Goal: Navigation & Orientation: Find specific page/section

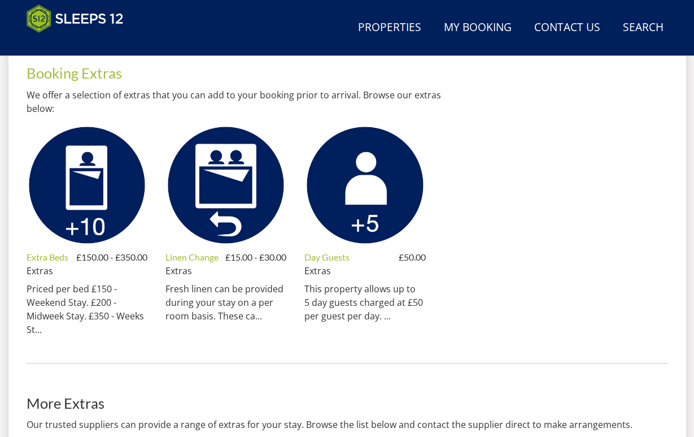
scroll to position [499, 0]
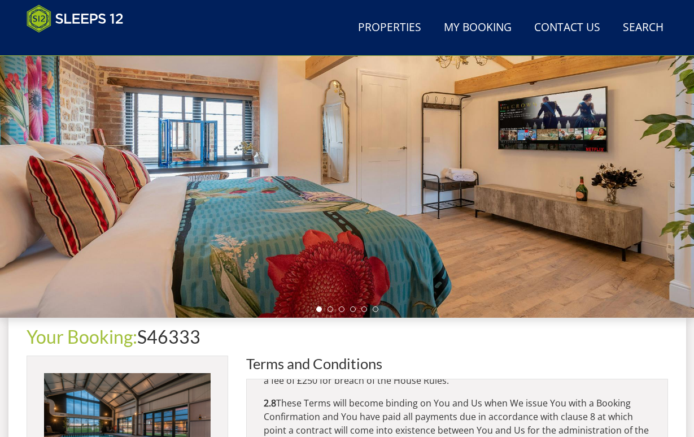
scroll to position [153, 0]
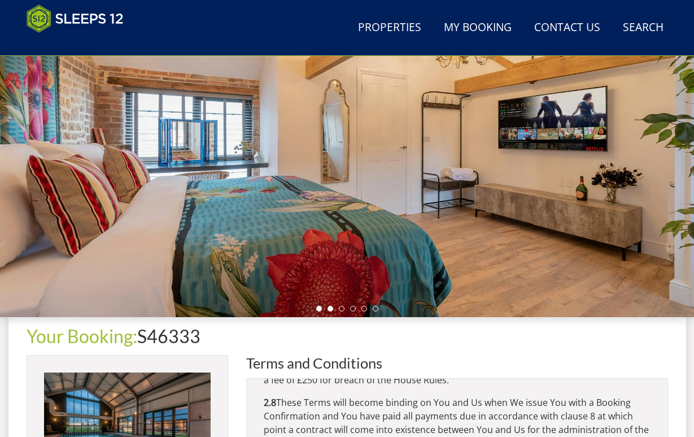
click at [332, 310] on li at bounding box center [331, 309] width 6 height 6
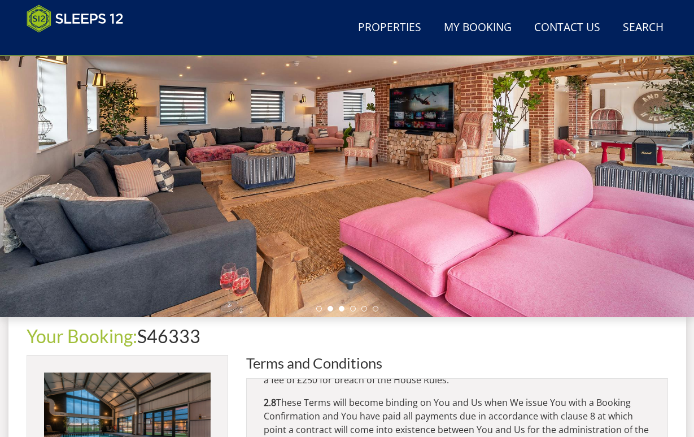
click at [341, 307] on li at bounding box center [342, 309] width 6 height 6
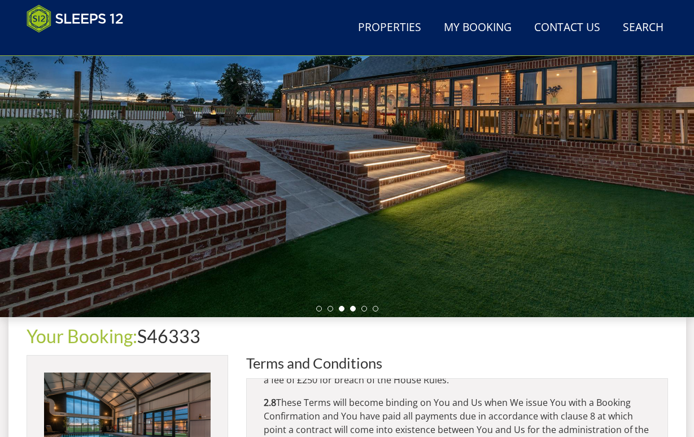
click at [353, 308] on li at bounding box center [353, 309] width 6 height 6
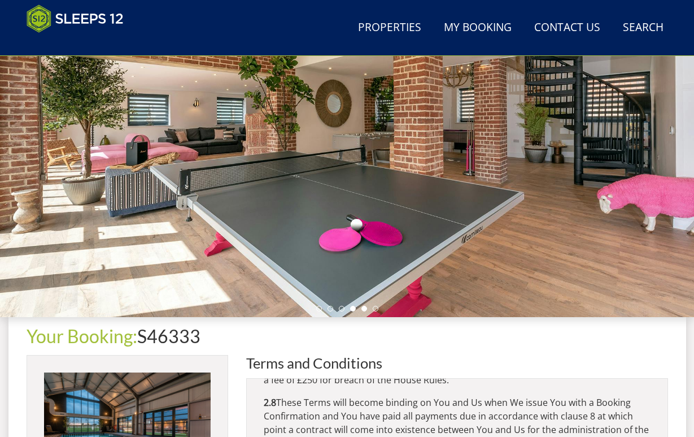
click at [364, 310] on li at bounding box center [365, 309] width 6 height 6
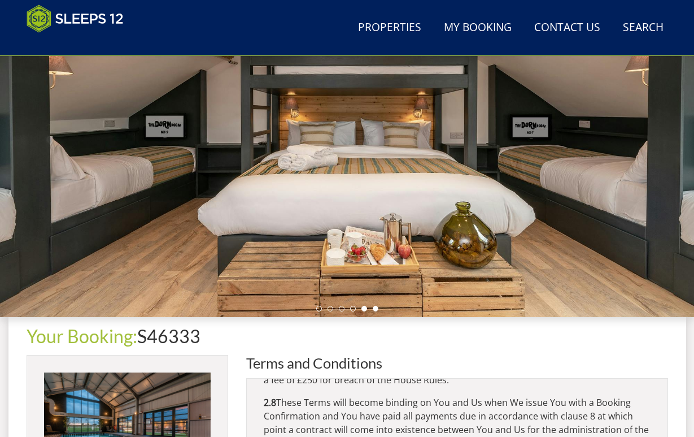
click at [378, 308] on li at bounding box center [376, 309] width 6 height 6
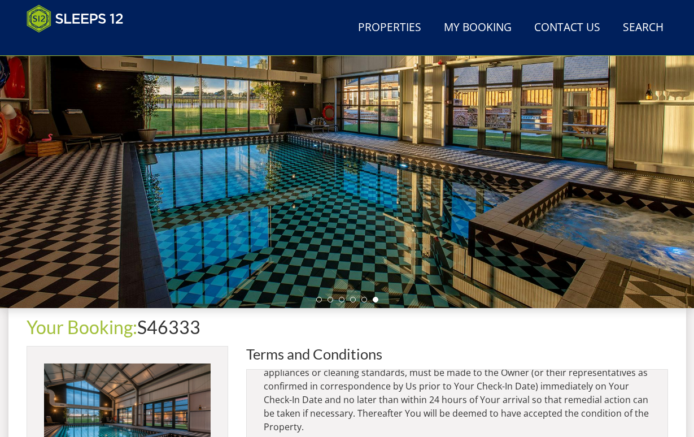
scroll to position [174, 0]
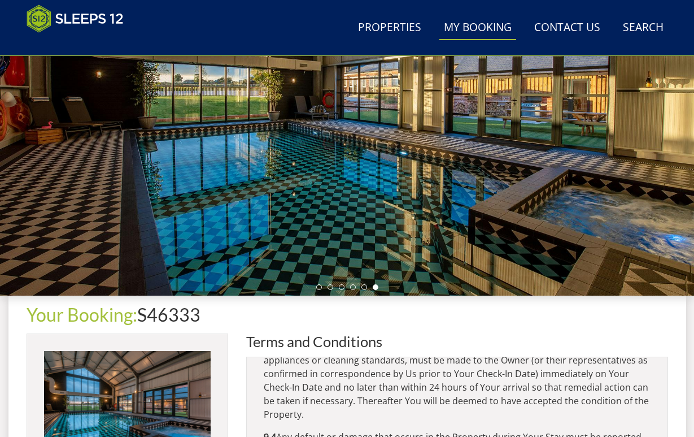
click at [465, 28] on link "My Booking" at bounding box center [477, 27] width 77 height 25
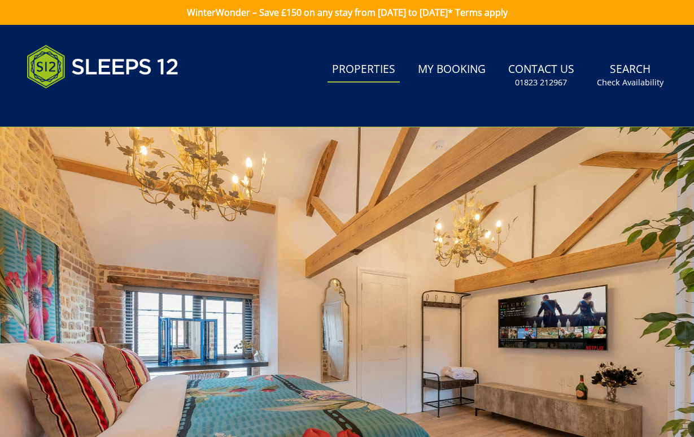
click at [338, 76] on link "Properties" at bounding box center [364, 69] width 72 height 25
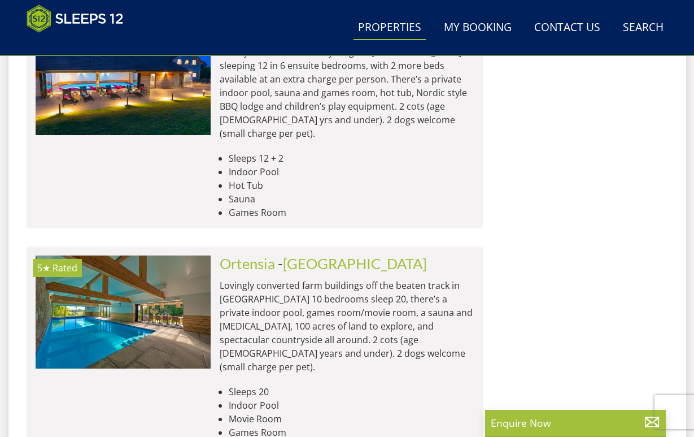
scroll to position [4819, 0]
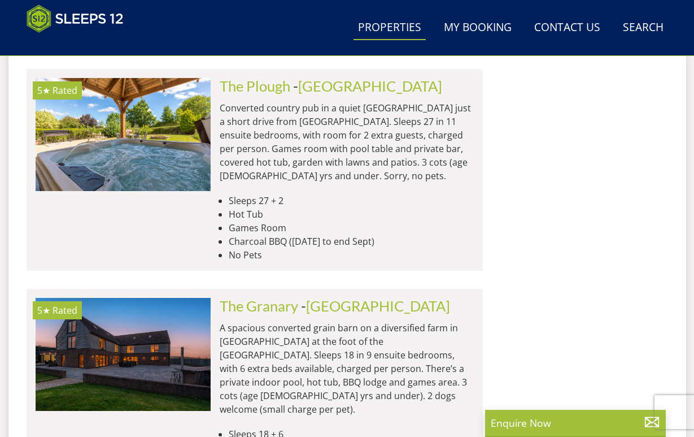
scroll to position [7615, 0]
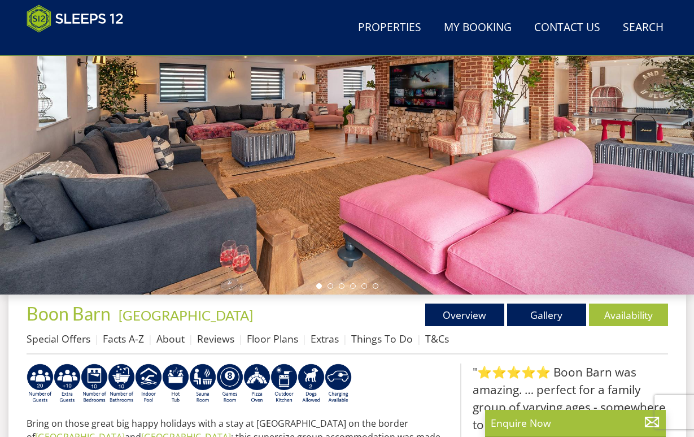
scroll to position [323, 0]
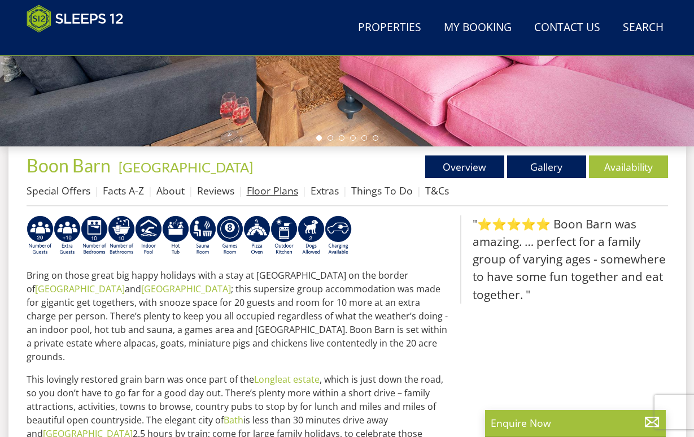
click at [263, 188] on link "Floor Plans" at bounding box center [272, 191] width 51 height 14
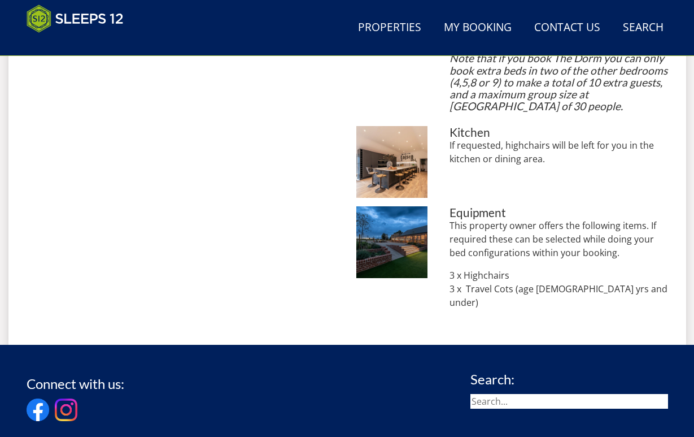
scroll to position [1474, 0]
